Goal: Transaction & Acquisition: Purchase product/service

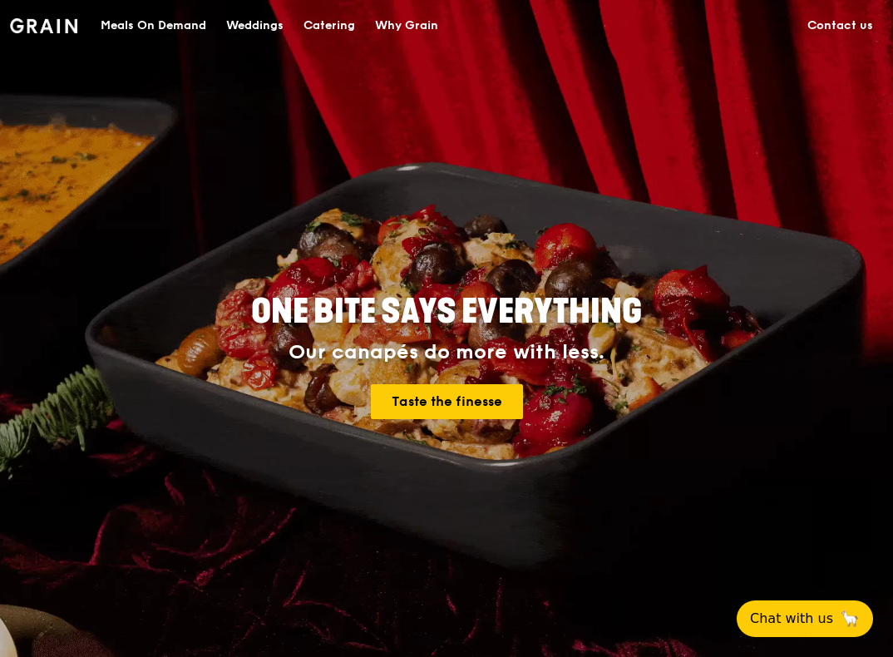
click at [170, 30] on div "Meals On Demand" at bounding box center [154, 26] width 106 height 50
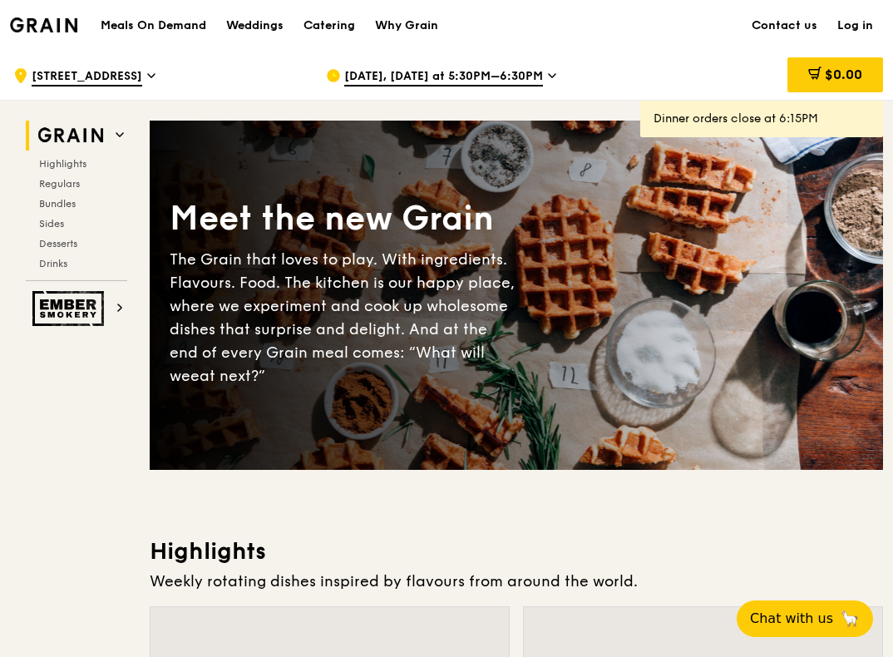
click at [181, 23] on h1 "Meals On Demand" at bounding box center [154, 25] width 106 height 17
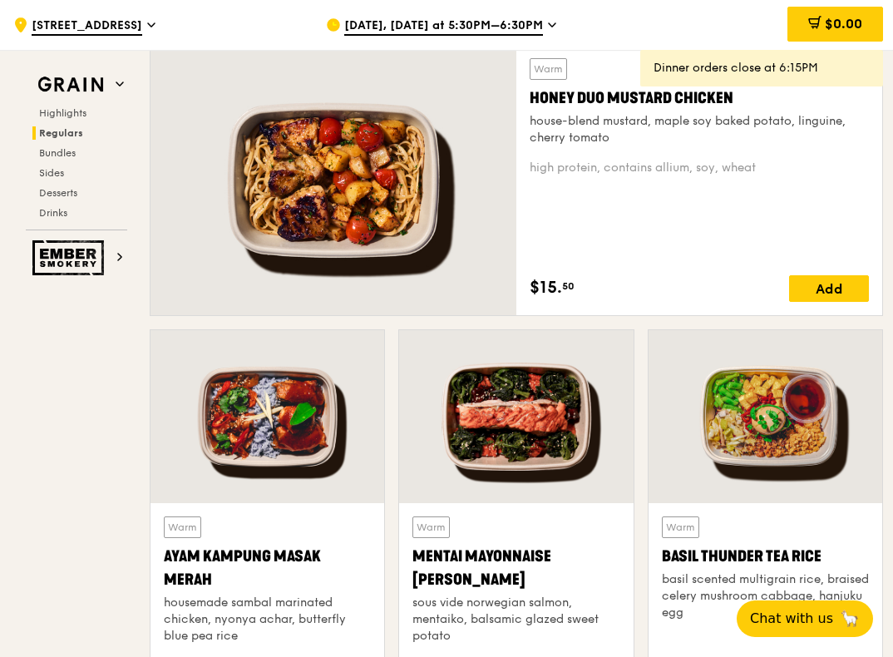
scroll to position [1164, 0]
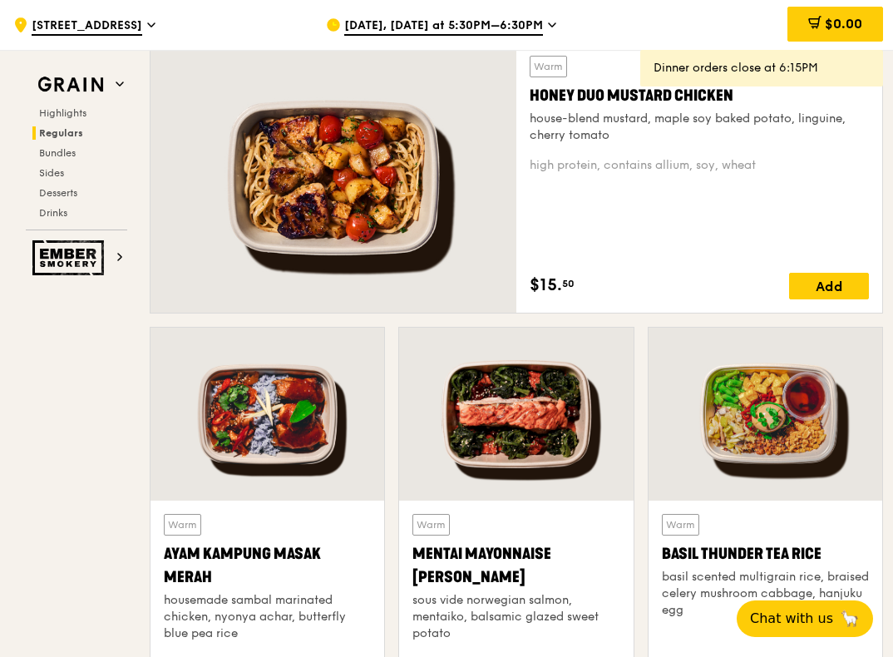
click at [605, 125] on div "house-blend mustard, maple soy baked potato, linguine, cherry tomato" at bounding box center [699, 127] width 339 height 33
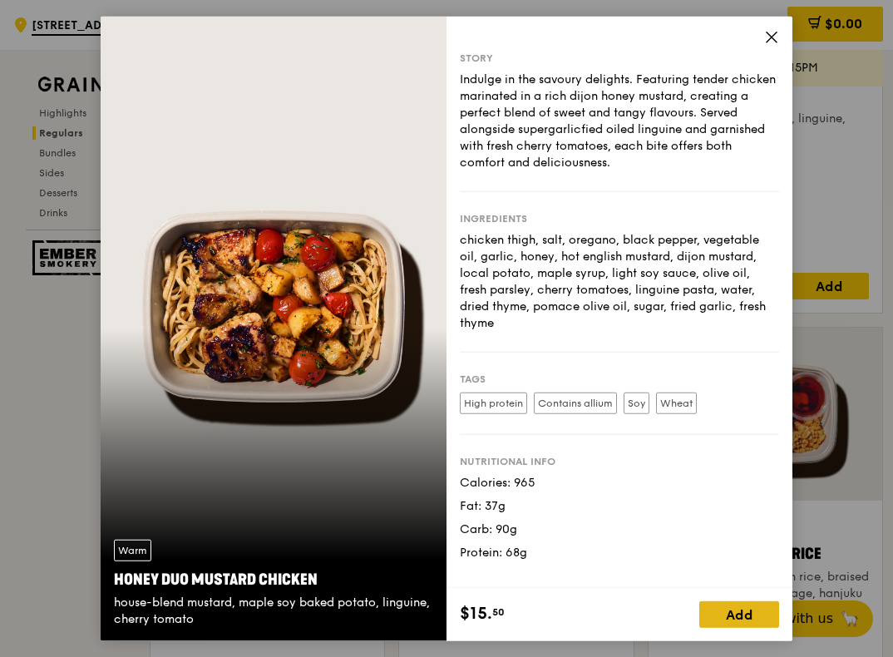
click at [726, 621] on div "Add" at bounding box center [739, 613] width 80 height 27
click at [767, 621] on span at bounding box center [765, 613] width 27 height 27
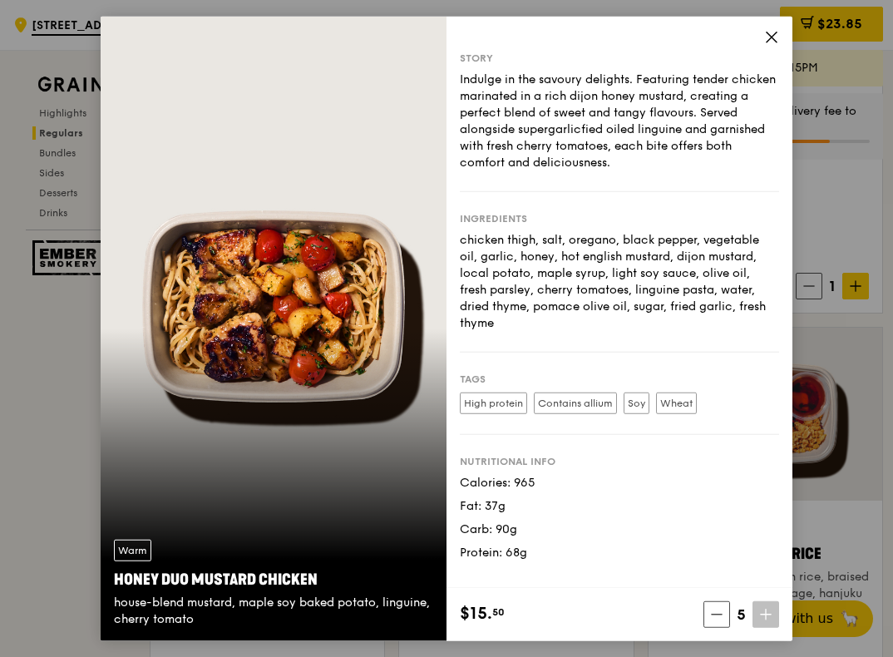
click at [767, 621] on span at bounding box center [765, 613] width 27 height 27
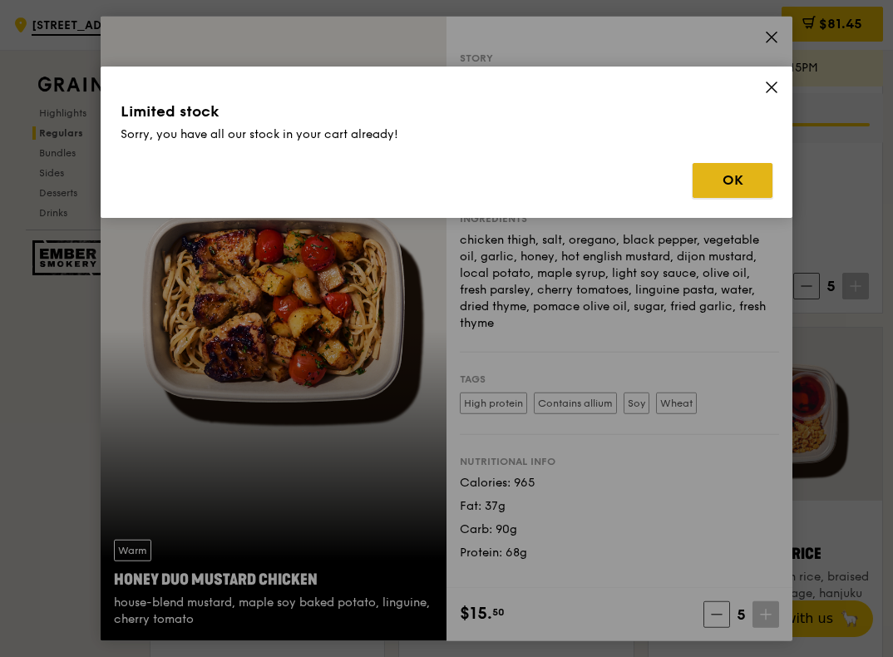
click at [714, 170] on button "OK" at bounding box center [733, 180] width 80 height 35
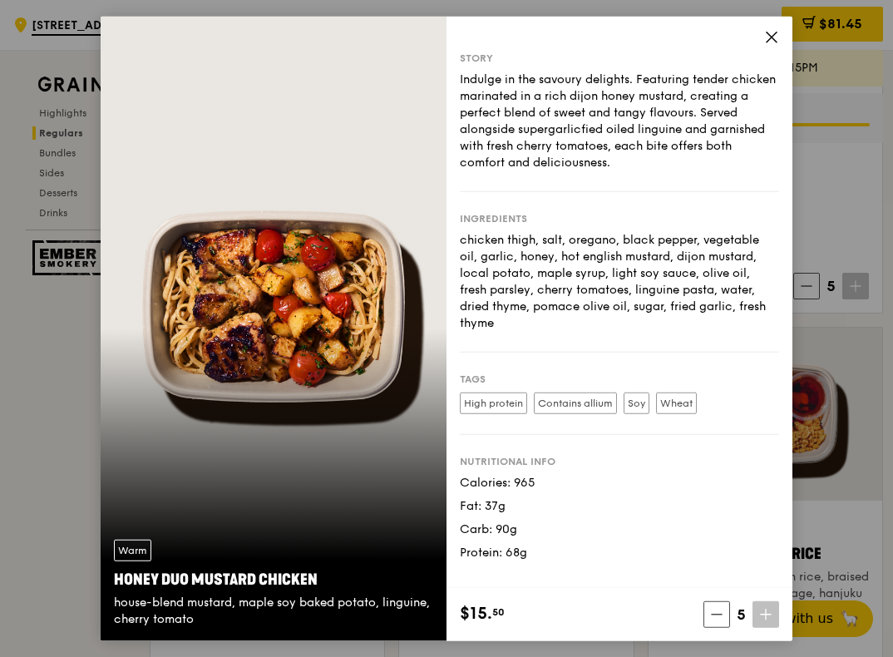
click at [767, 47] on span at bounding box center [771, 40] width 15 height 18
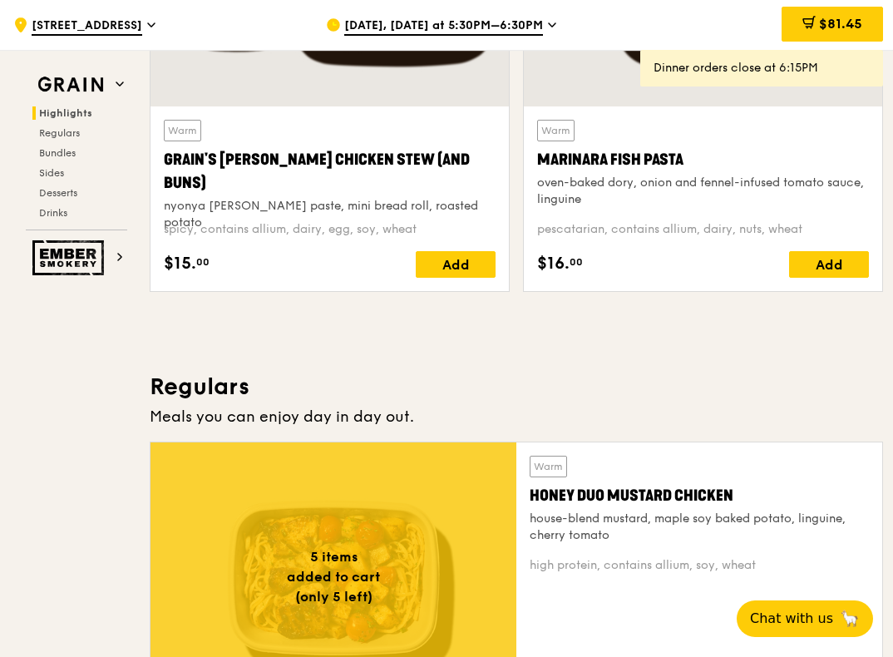
scroll to position [748, 0]
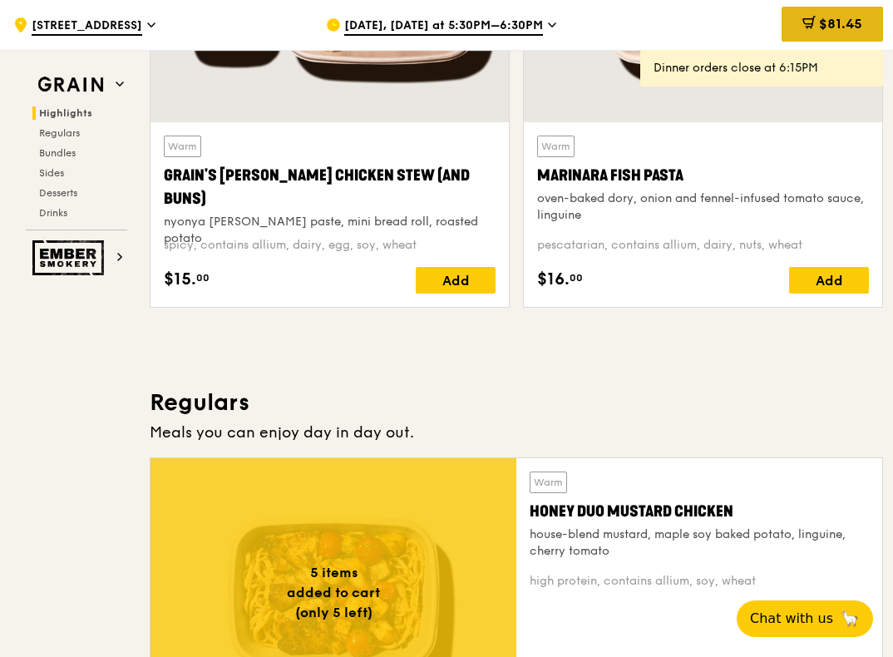
click at [790, 29] on div "$81.45" at bounding box center [832, 24] width 101 height 35
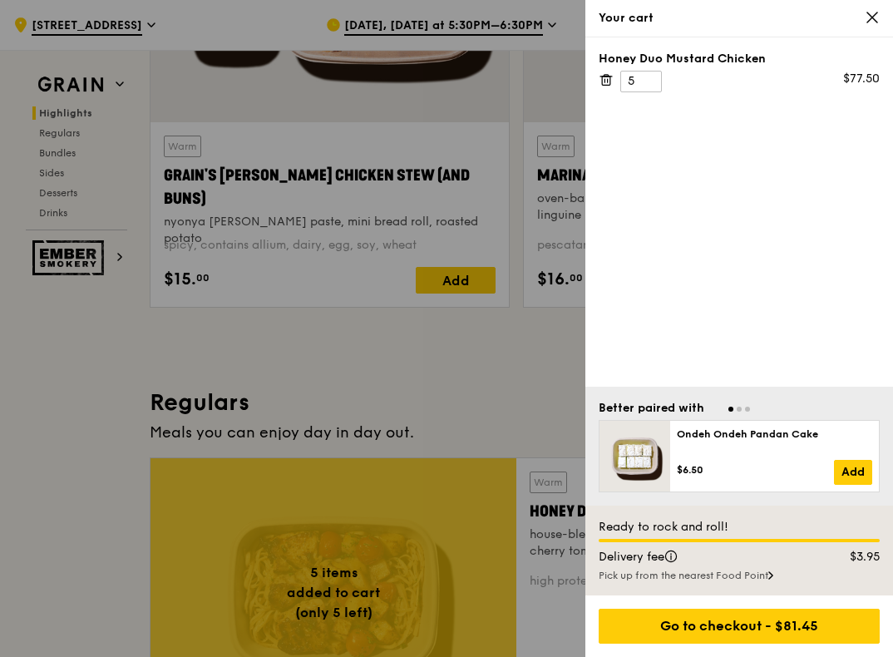
click at [667, 85] on div "Honey Duo Mustard Chicken 5 $77.50" at bounding box center [739, 72] width 281 height 42
drag, startPoint x: 647, startPoint y: 77, endPoint x: 570, endPoint y: 82, distance: 76.7
click at [563, 82] on div "Your cart Honey Duo Mustard Chicken 5 $77.50 Better paired with Ondeh Ondeh Pan…" at bounding box center [446, 328] width 893 height 657
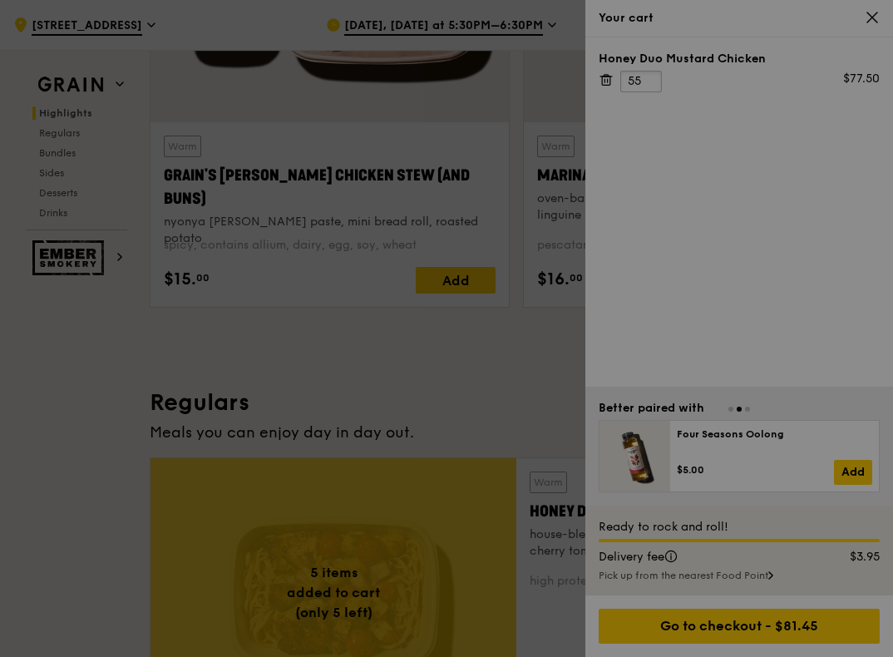
type input "55"
click at [737, 131] on div at bounding box center [446, 328] width 893 height 657
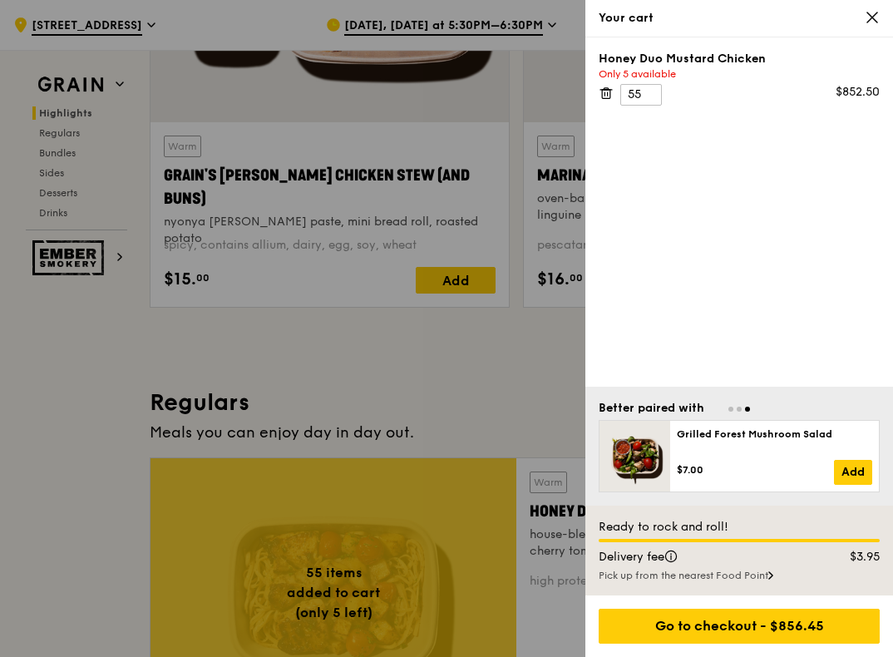
click at [864, 17] on div "Your cart" at bounding box center [739, 18] width 281 height 17
click at [875, 27] on div "Your cart" at bounding box center [739, 18] width 308 height 37
click at [873, 18] on icon at bounding box center [872, 17] width 10 height 10
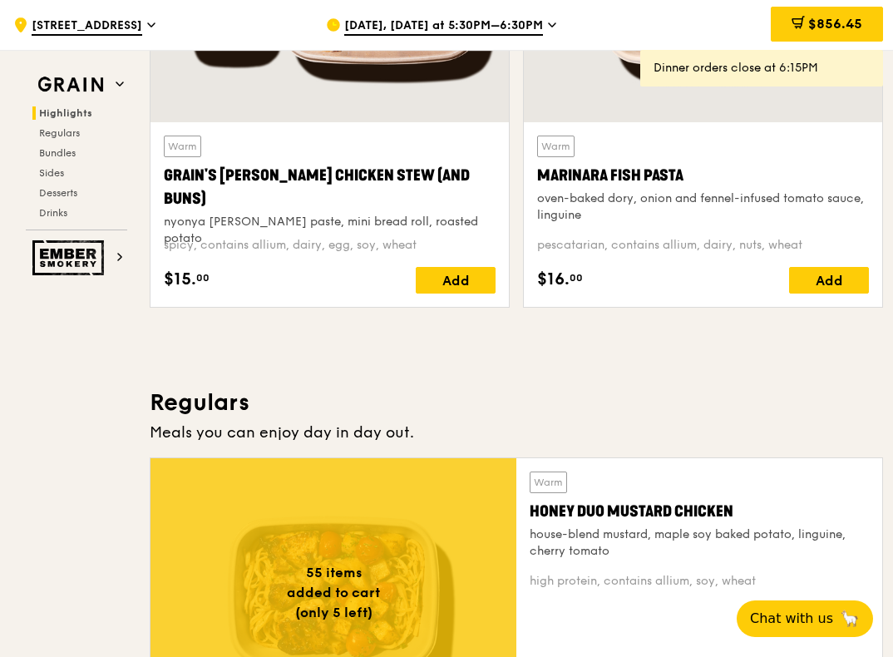
click at [467, 23] on span "Sep 12, Today at 5:30PM–6:30PM" at bounding box center [443, 26] width 199 height 18
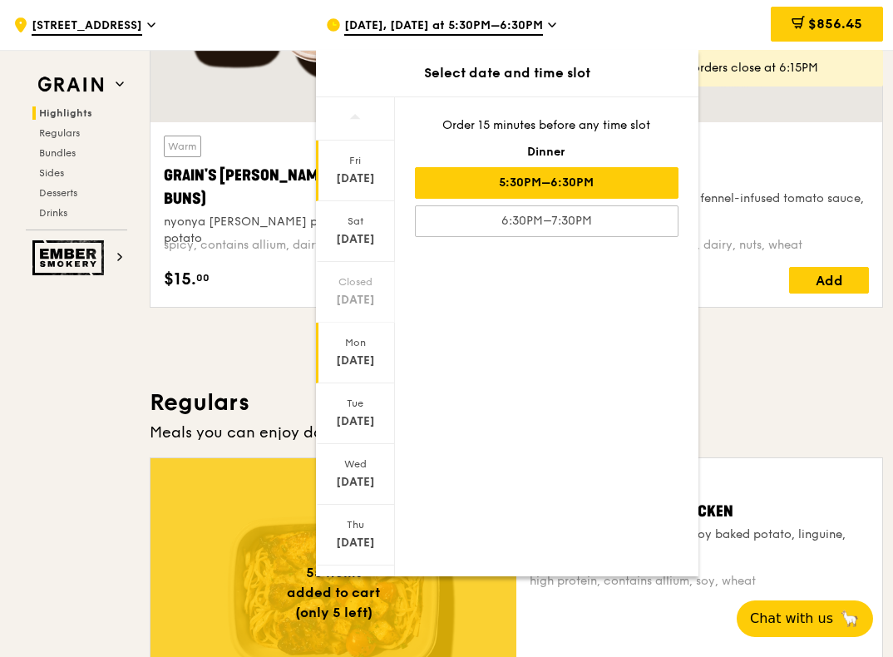
click at [357, 351] on div "Mon Sep 15" at bounding box center [355, 353] width 79 height 61
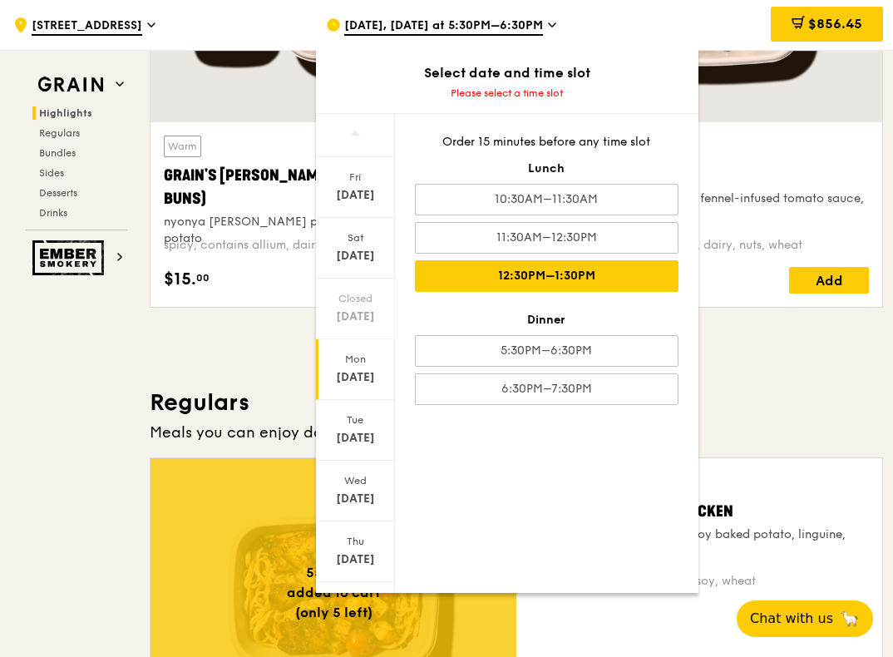
click at [583, 281] on div "12:30PM–1:30PM" at bounding box center [547, 276] width 264 height 32
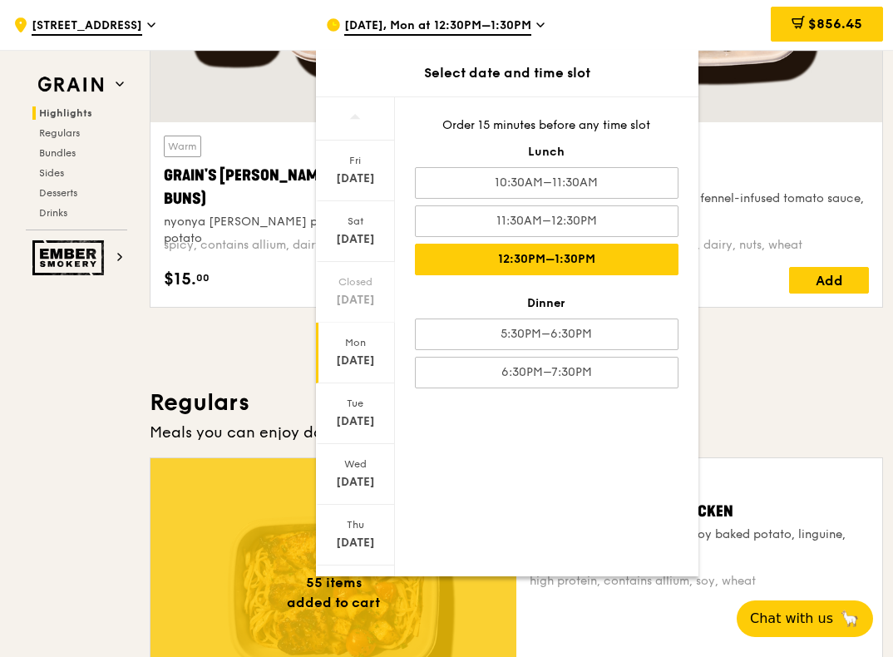
drag, startPoint x: 762, startPoint y: 335, endPoint x: 771, endPoint y: 341, distance: 10.8
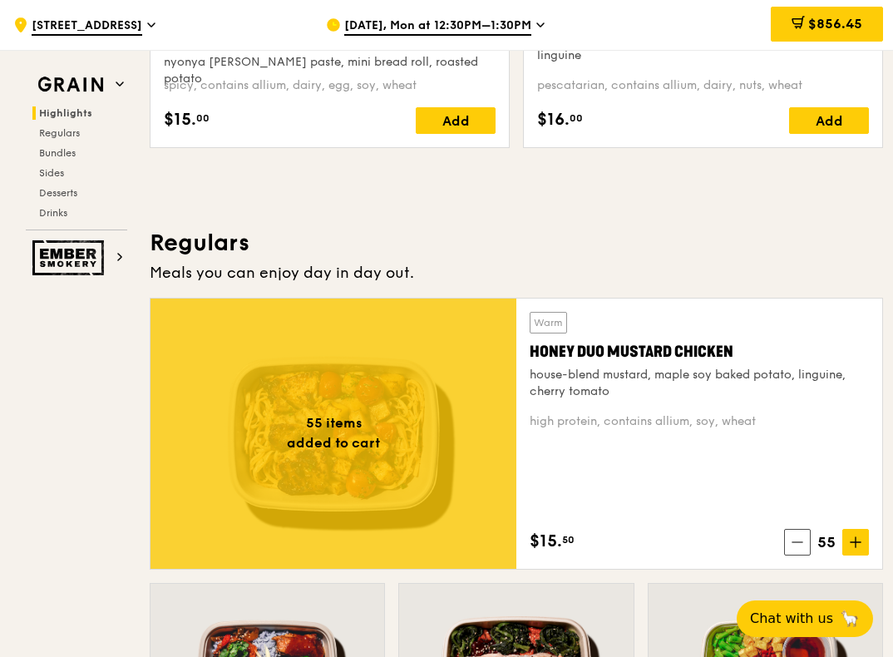
scroll to position [942, 0]
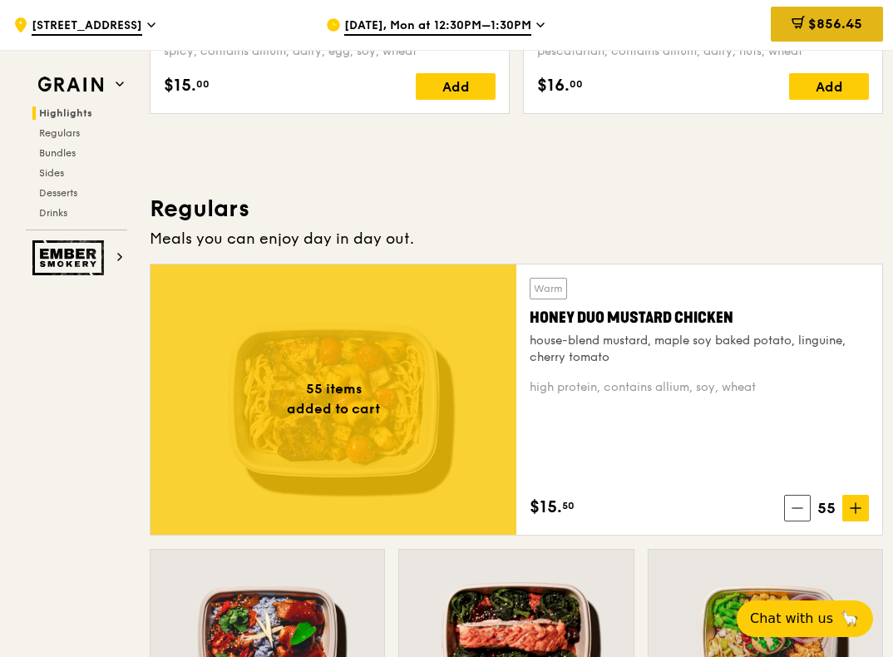
click at [835, 25] on span "$856.45" at bounding box center [835, 24] width 54 height 16
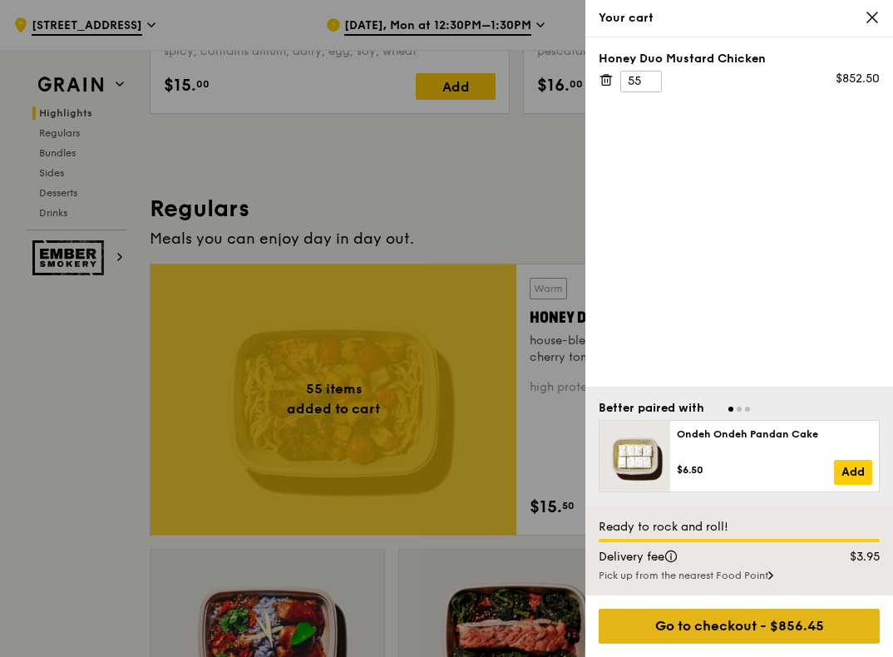
click at [700, 618] on div "Go to checkout - $856.45" at bounding box center [739, 626] width 281 height 35
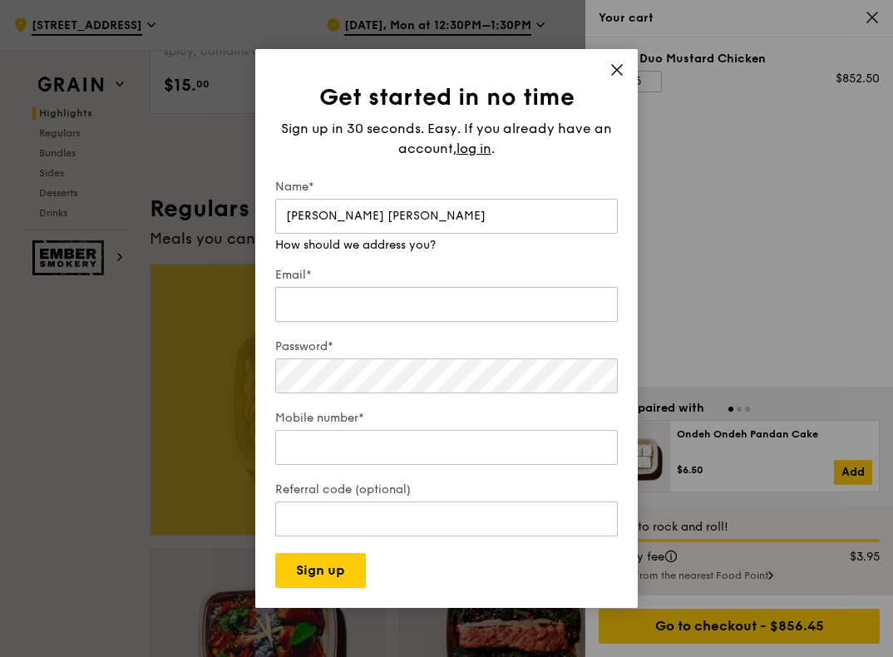
type input "Seah Yan Zuo Sean"
click at [423, 287] on input "Email*" at bounding box center [446, 304] width 343 height 35
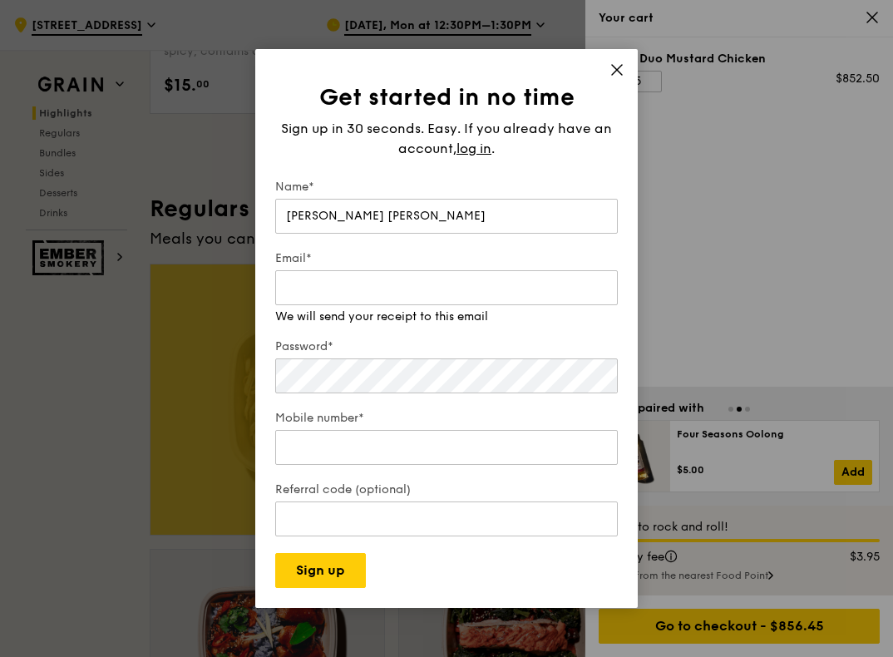
click at [607, 73] on div "Get started in no time Sign up in 30 seconds. Easy. If you already have an acco…" at bounding box center [446, 328] width 382 height 559
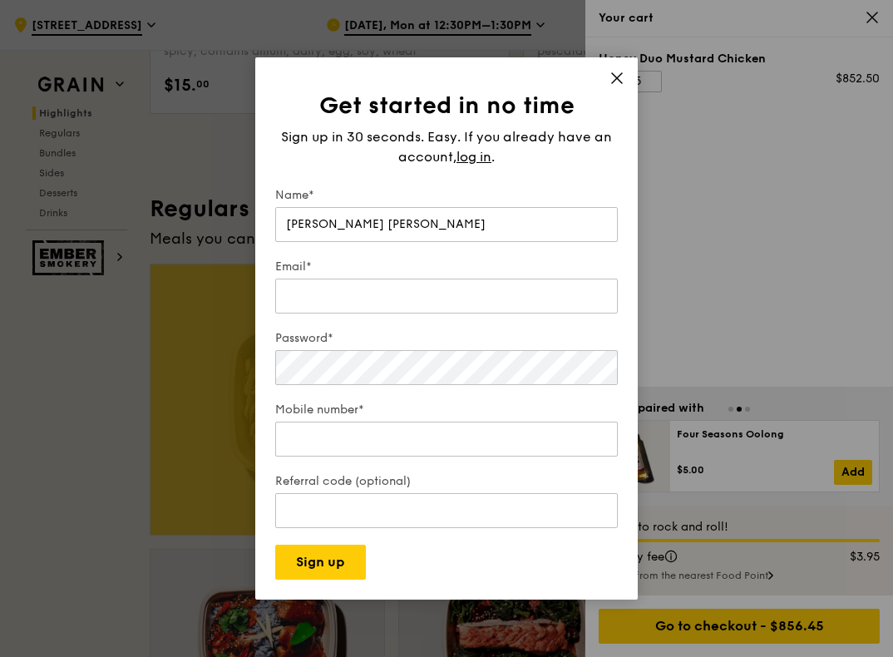
click at [612, 68] on div "Get started in no time Sign up in 30 seconds. Easy. If you already have an acco…" at bounding box center [446, 328] width 382 height 542
click at [614, 75] on icon at bounding box center [617, 78] width 10 height 10
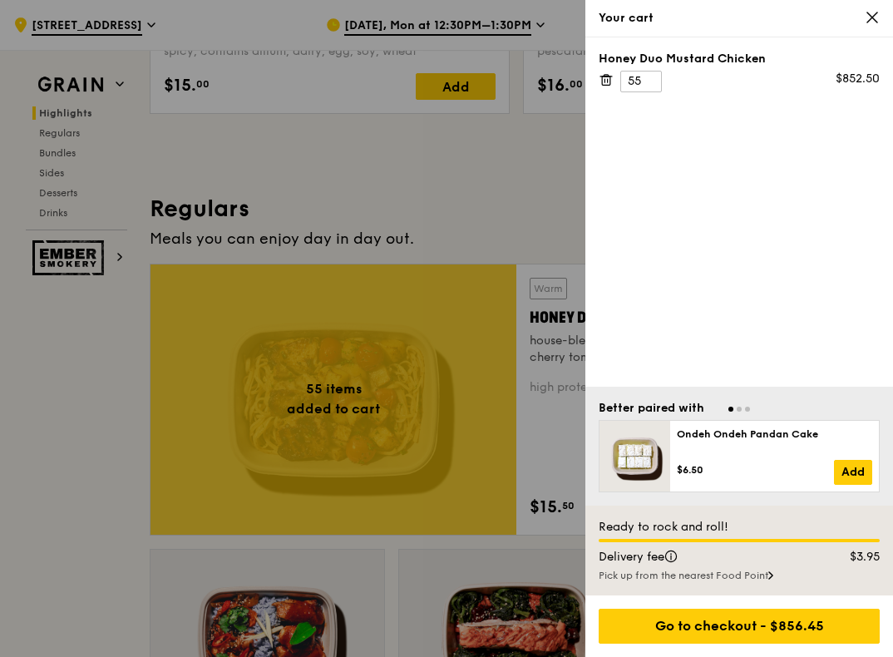
click at [745, 575] on div "Pick up from the nearest Food Point" at bounding box center [739, 575] width 281 height 13
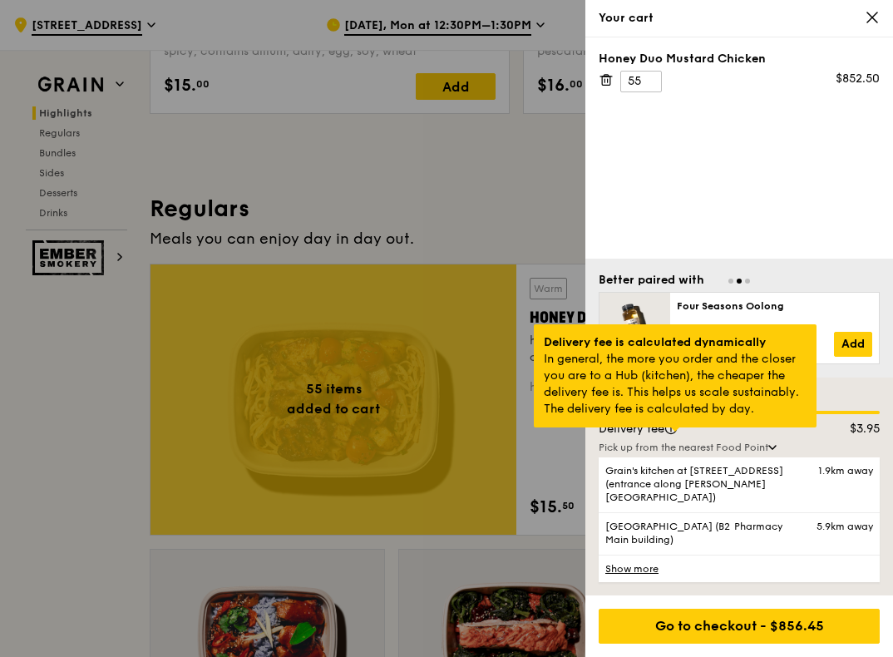
click at [677, 432] on div at bounding box center [675, 429] width 8 height 4
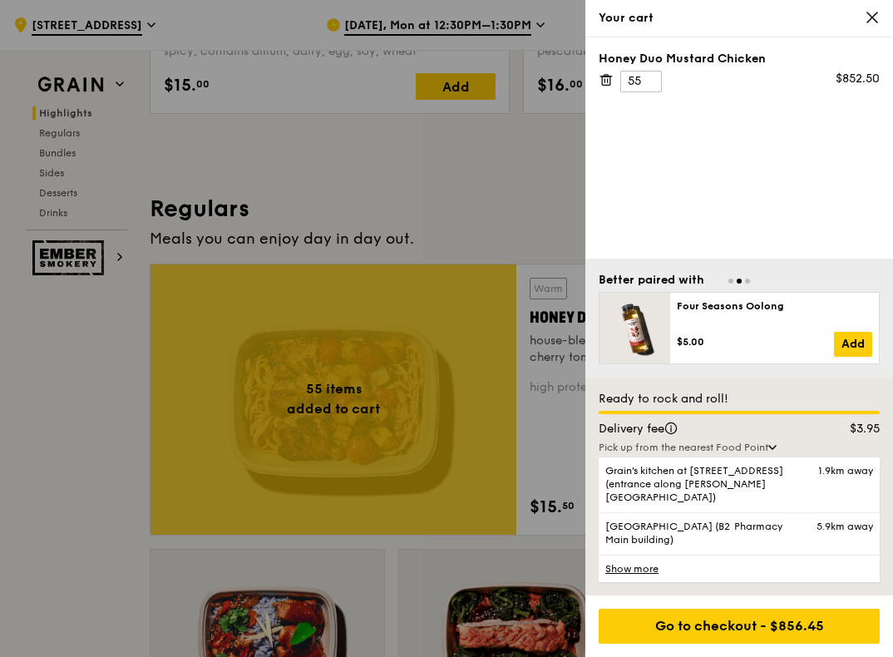
click at [702, 220] on div "Honey Duo Mustard Chicken 55 $852.50" at bounding box center [739, 147] width 308 height 221
click at [445, 218] on div at bounding box center [446, 328] width 893 height 657
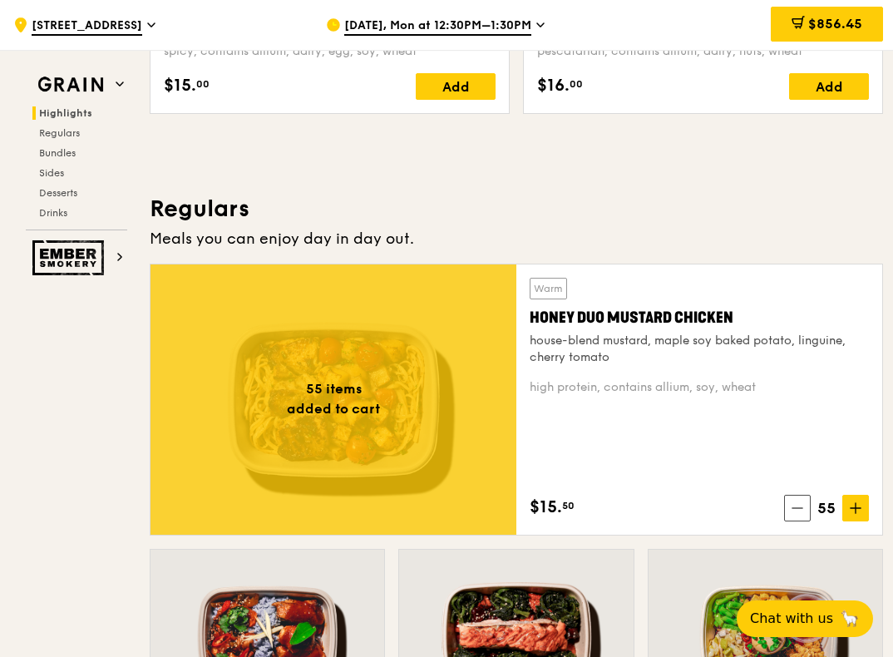
click at [430, 402] on div at bounding box center [333, 399] width 366 height 270
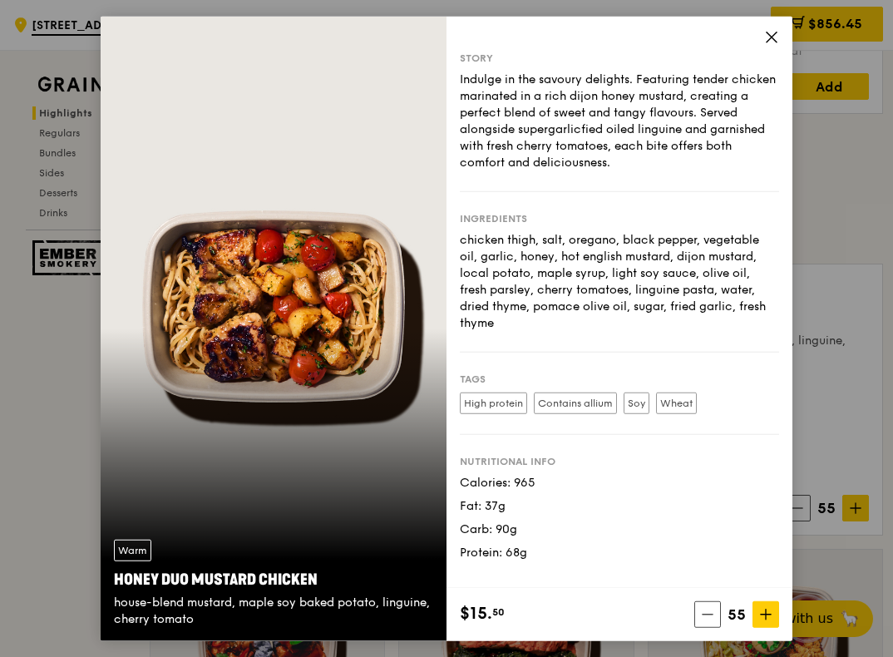
click at [772, 35] on icon at bounding box center [771, 37] width 15 height 15
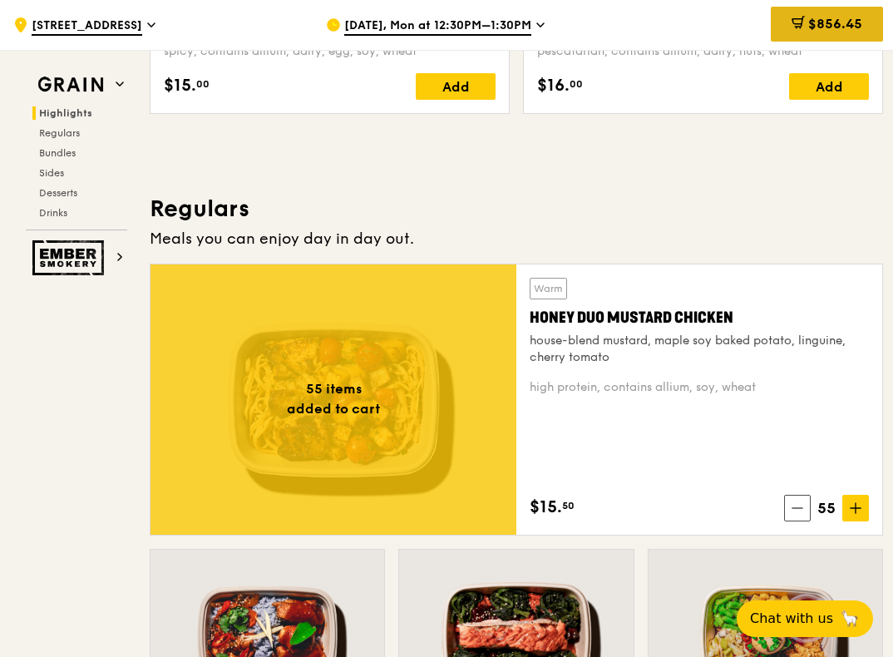
click at [804, 17] on div "$856.45" at bounding box center [827, 24] width 112 height 35
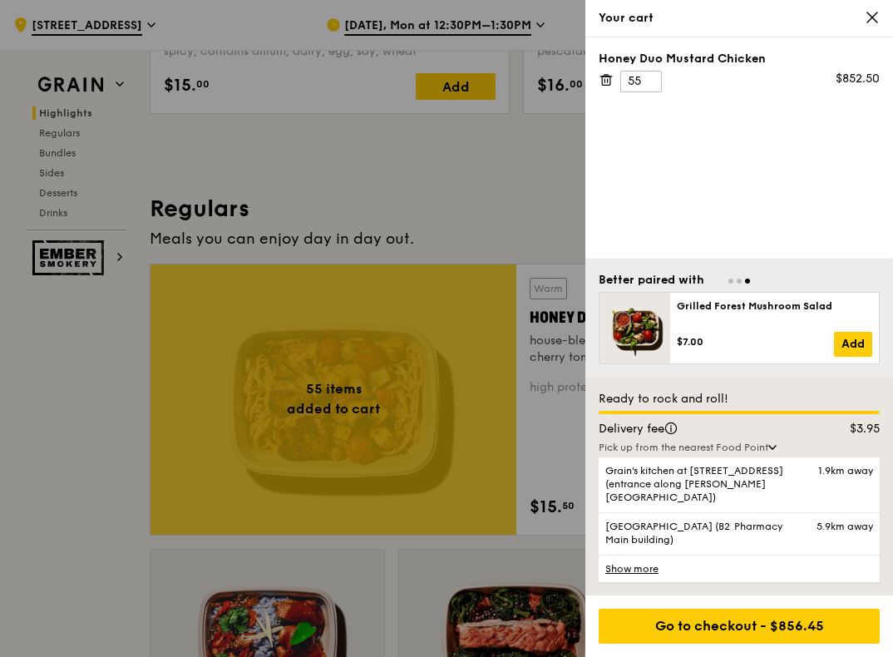
click at [877, 18] on icon at bounding box center [872, 17] width 15 height 15
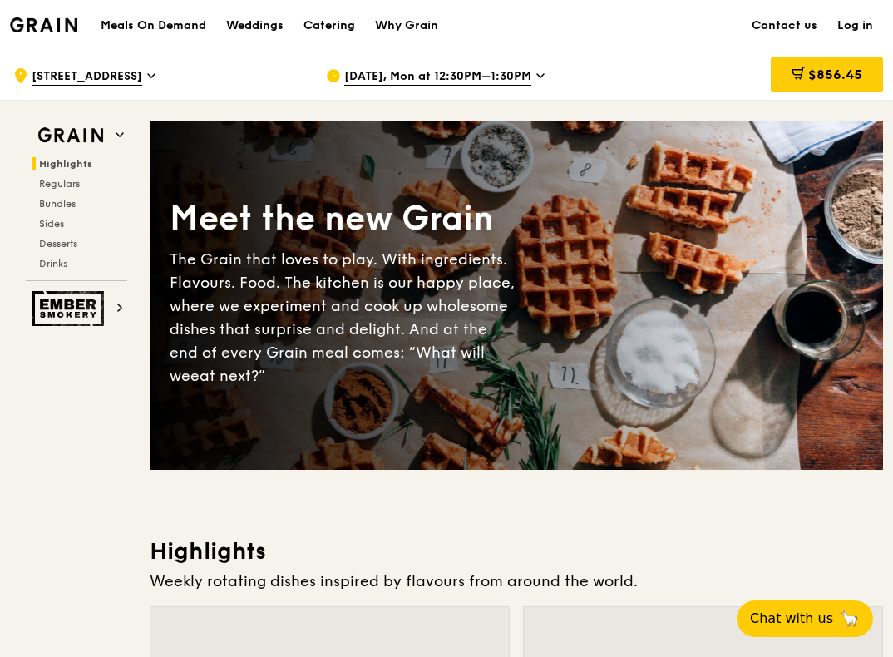
click at [156, 27] on h1 "Meals On Demand" at bounding box center [154, 25] width 106 height 17
click at [165, 20] on h1 "Meals On Demand" at bounding box center [154, 25] width 106 height 17
click at [180, 27] on h1 "Meals On Demand" at bounding box center [154, 25] width 106 height 17
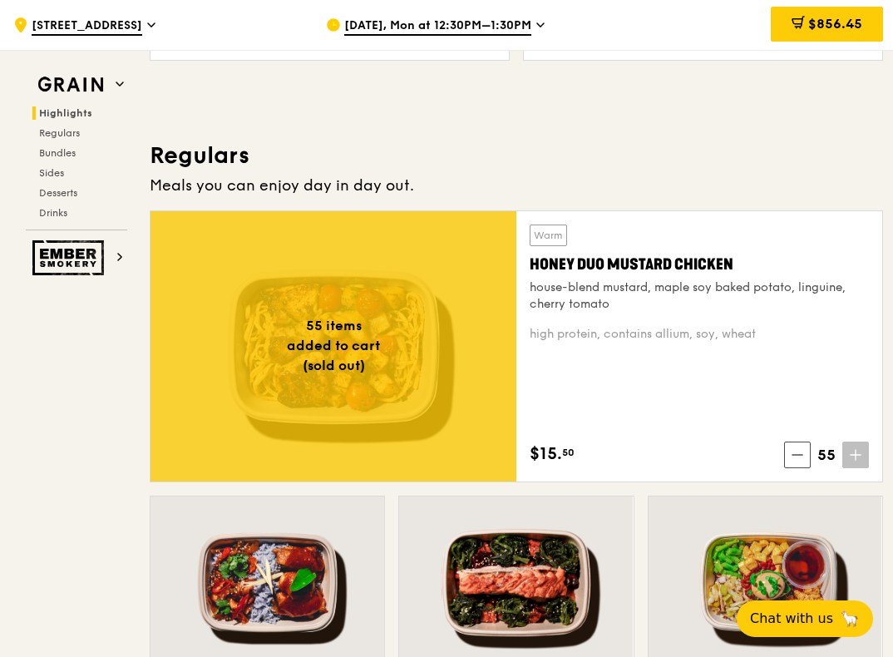
scroll to position [981, 0]
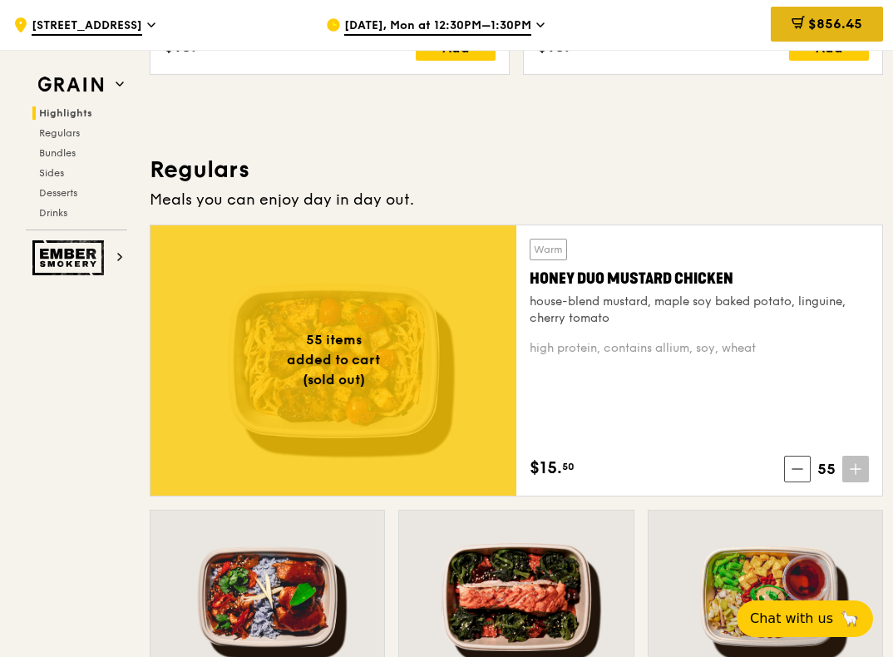
click at [828, 29] on span "$856.45" at bounding box center [835, 24] width 54 height 16
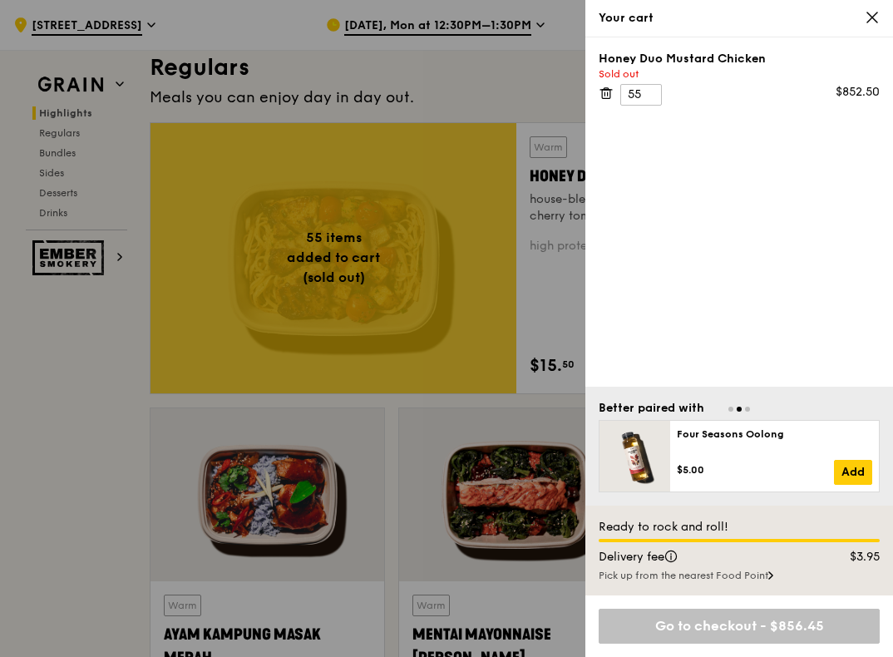
scroll to position [1103, 0]
